Goal: Transaction & Acquisition: Book appointment/travel/reservation

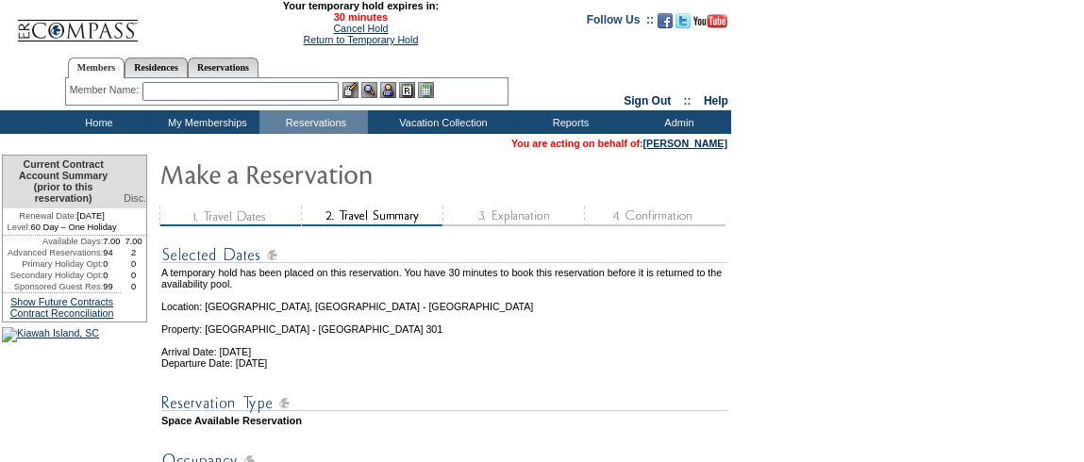
scroll to position [393, 0]
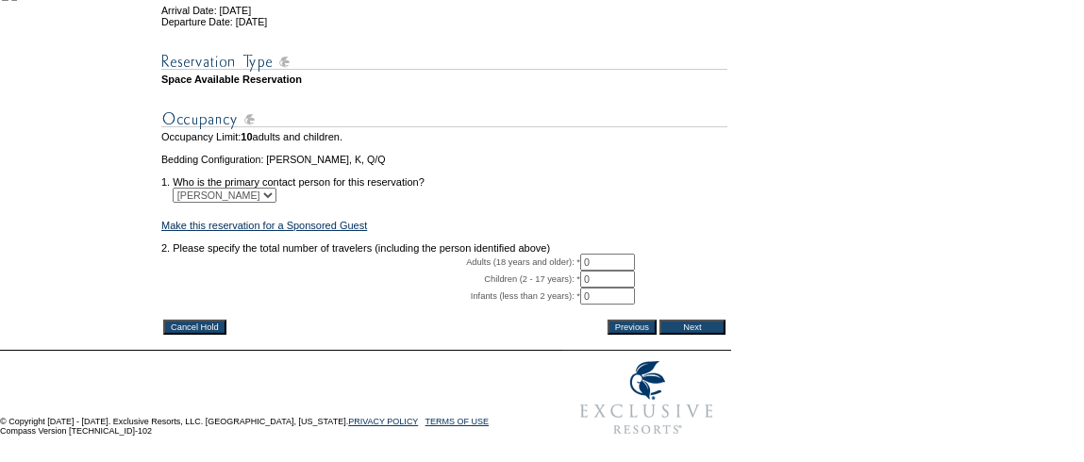
drag, startPoint x: 606, startPoint y: 247, endPoint x: 481, endPoint y: 243, distance: 124.7
click at [481, 254] on tr "Adults (18 years and older): * 0 * *" at bounding box center [444, 262] width 566 height 17
type input "1"
click at [695, 203] on td at bounding box center [444, 211] width 566 height 17
click at [712, 320] on input "Next" at bounding box center [693, 327] width 66 height 15
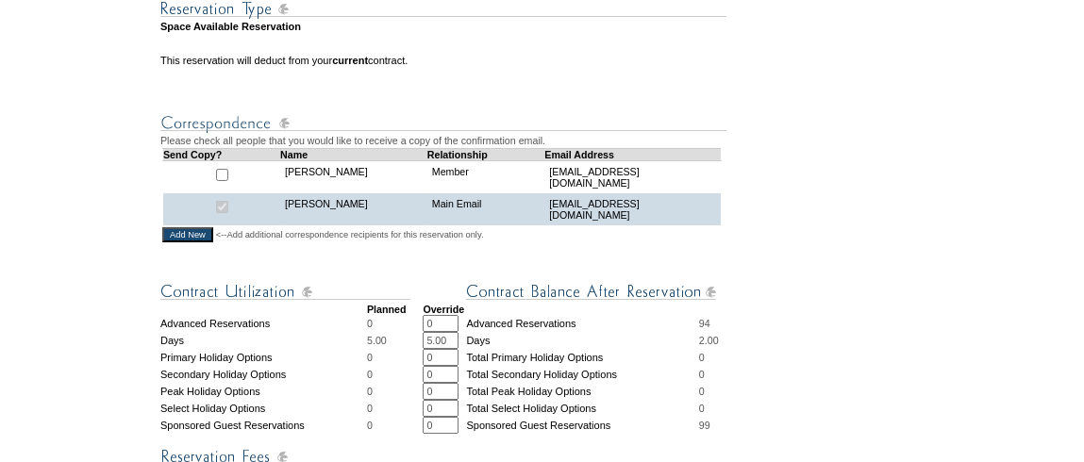
scroll to position [808, 0]
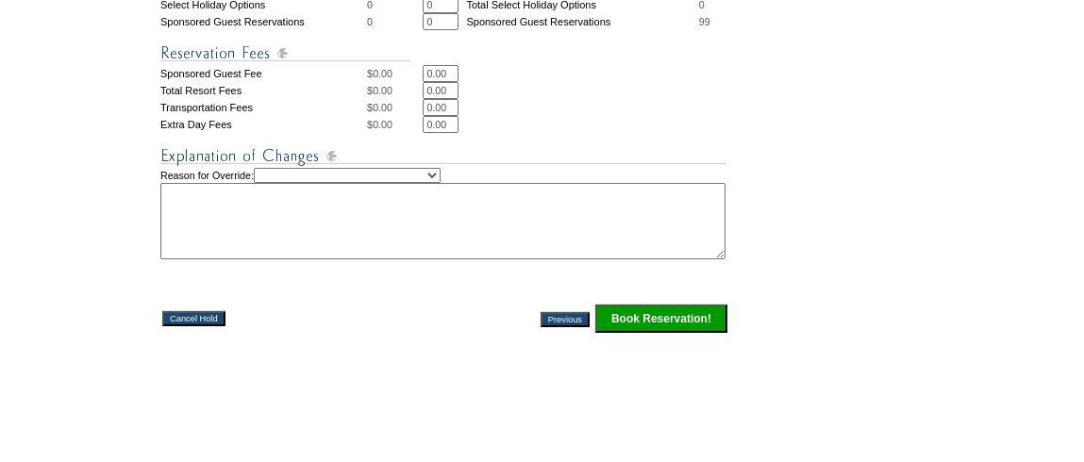
click at [676, 333] on input "Book Reservation!" at bounding box center [662, 319] width 132 height 28
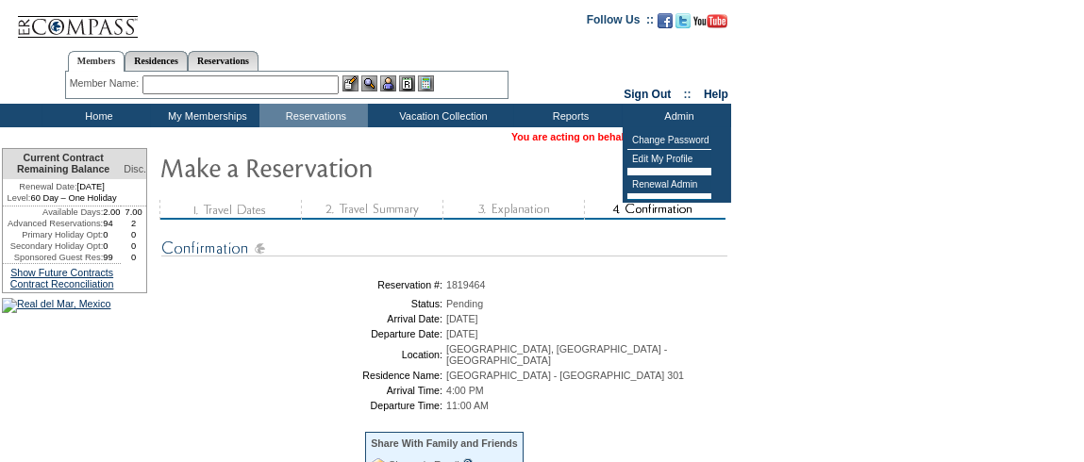
click at [867, 317] on form "Follow Us ::" at bounding box center [542, 318] width 1084 height 636
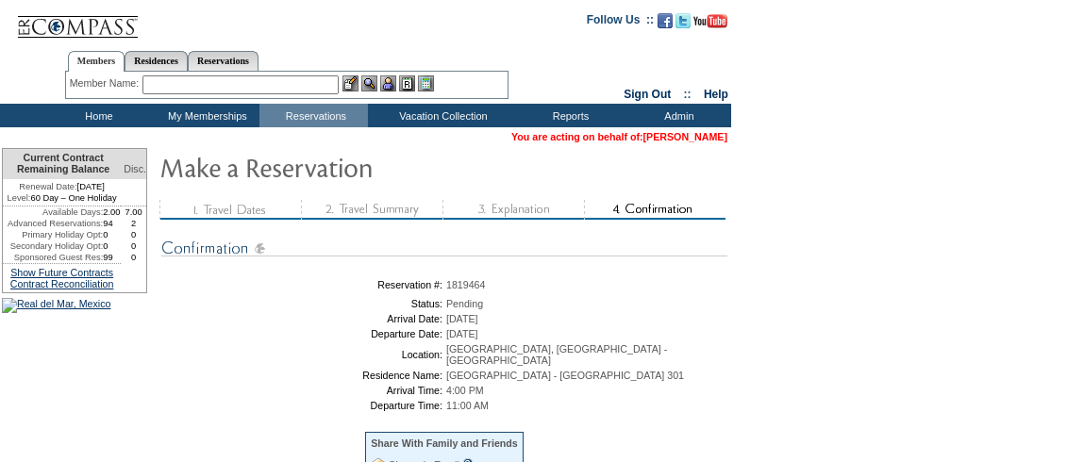
click at [690, 131] on link "[PERSON_NAME]" at bounding box center [686, 136] width 84 height 11
